Goal: Information Seeking & Learning: Find specific page/section

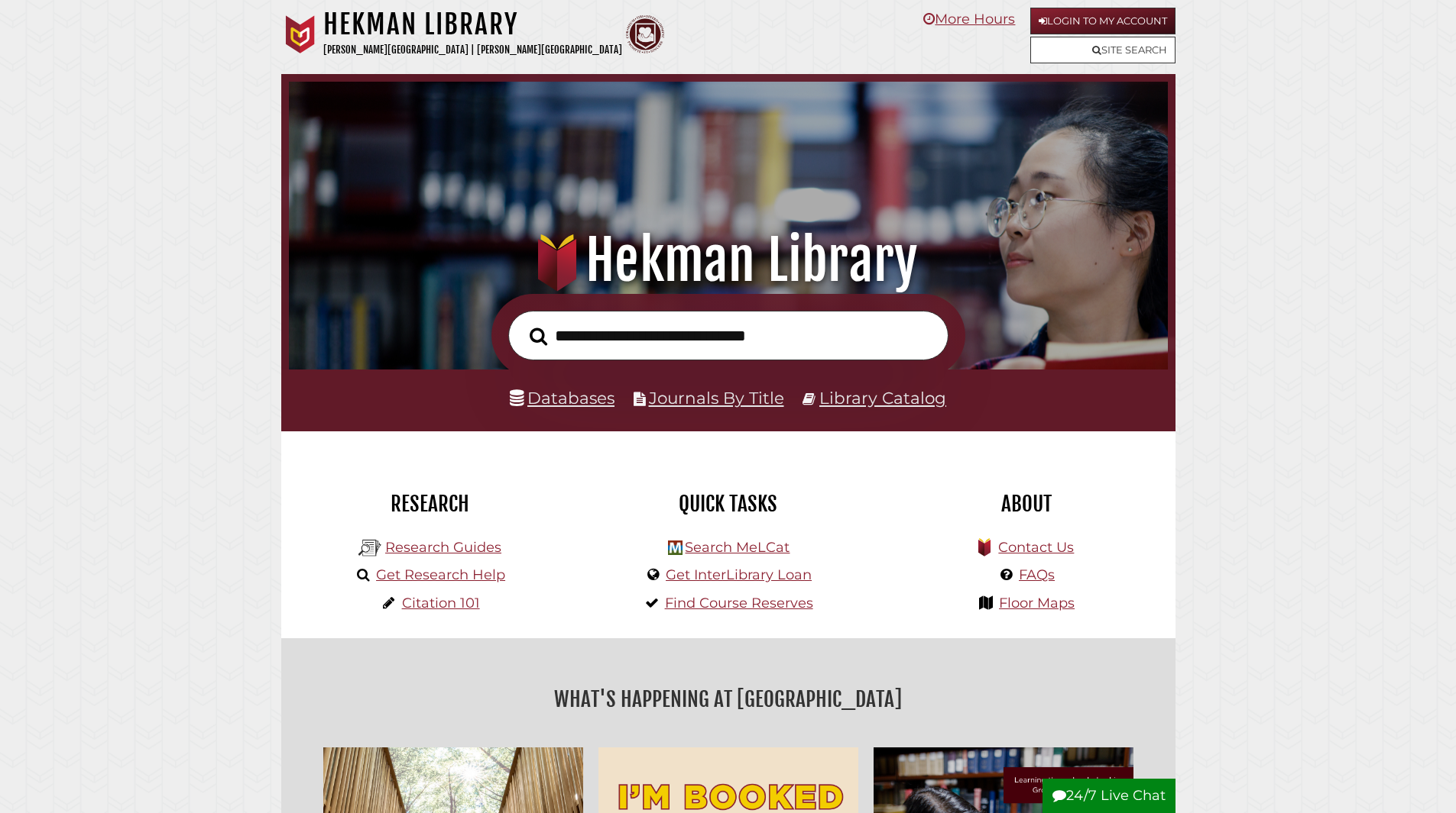
scroll to position [290, 871]
click at [1103, 20] on link "Login to My Account" at bounding box center [1103, 21] width 146 height 27
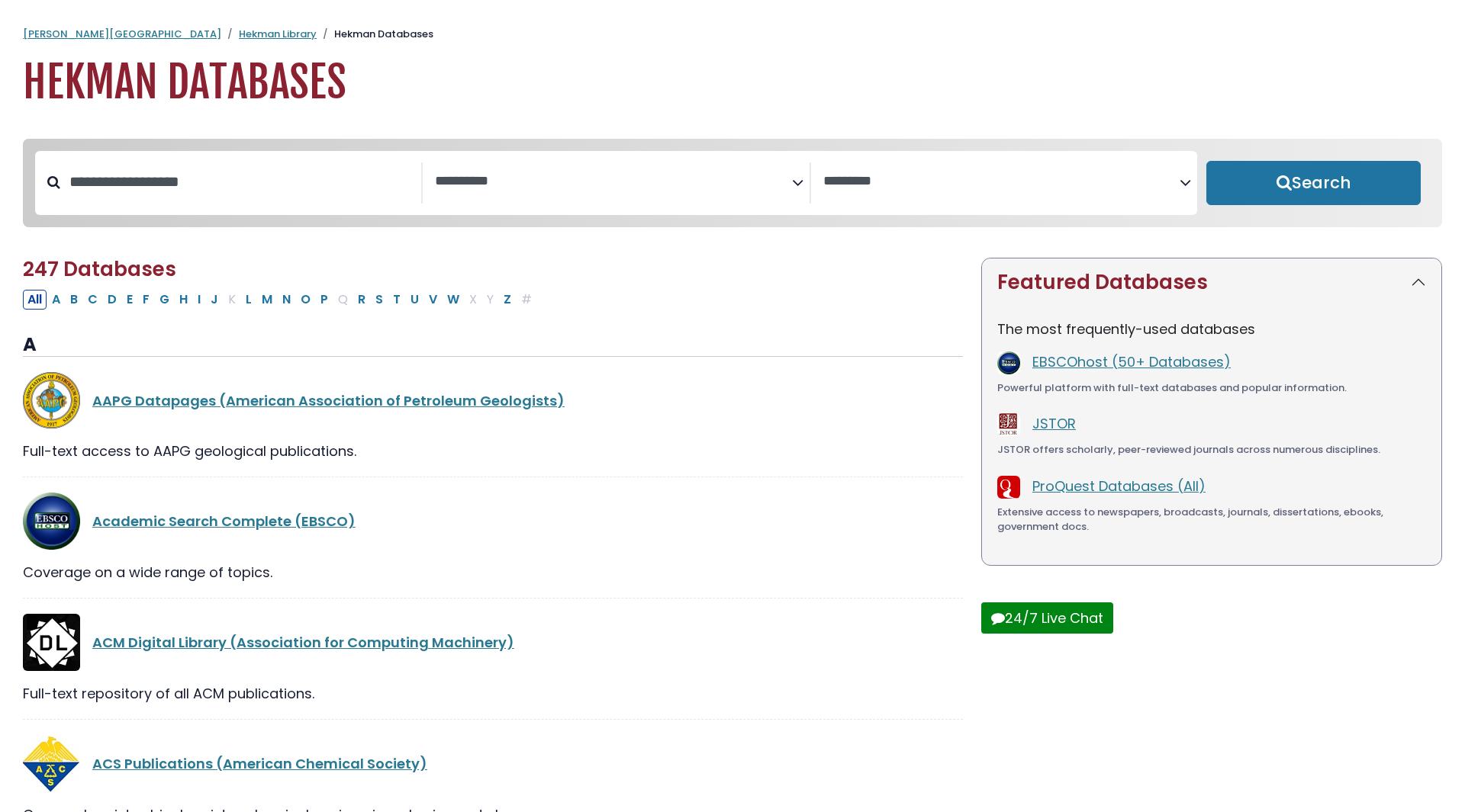
select select "Database Subject Filter"
select select "Database Vendors Filter"
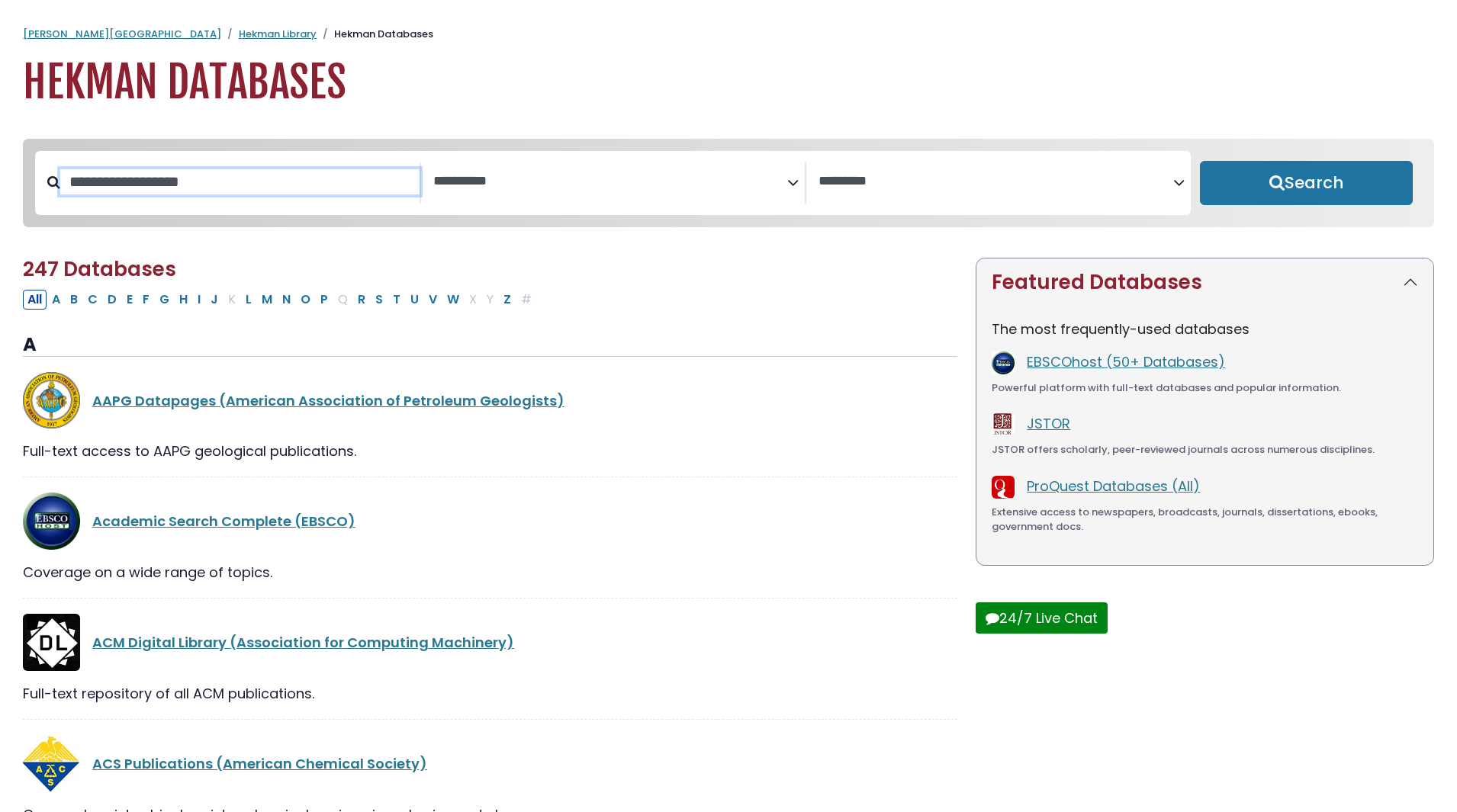
click at [361, 181] on input "Search database by title or keyword" at bounding box center [240, 182] width 360 height 25
type input "******"
click at [1200, 161] on button "Search" at bounding box center [1306, 183] width 213 height 45
select select "Database Subject Filter"
select select "Database Vendors Filter"
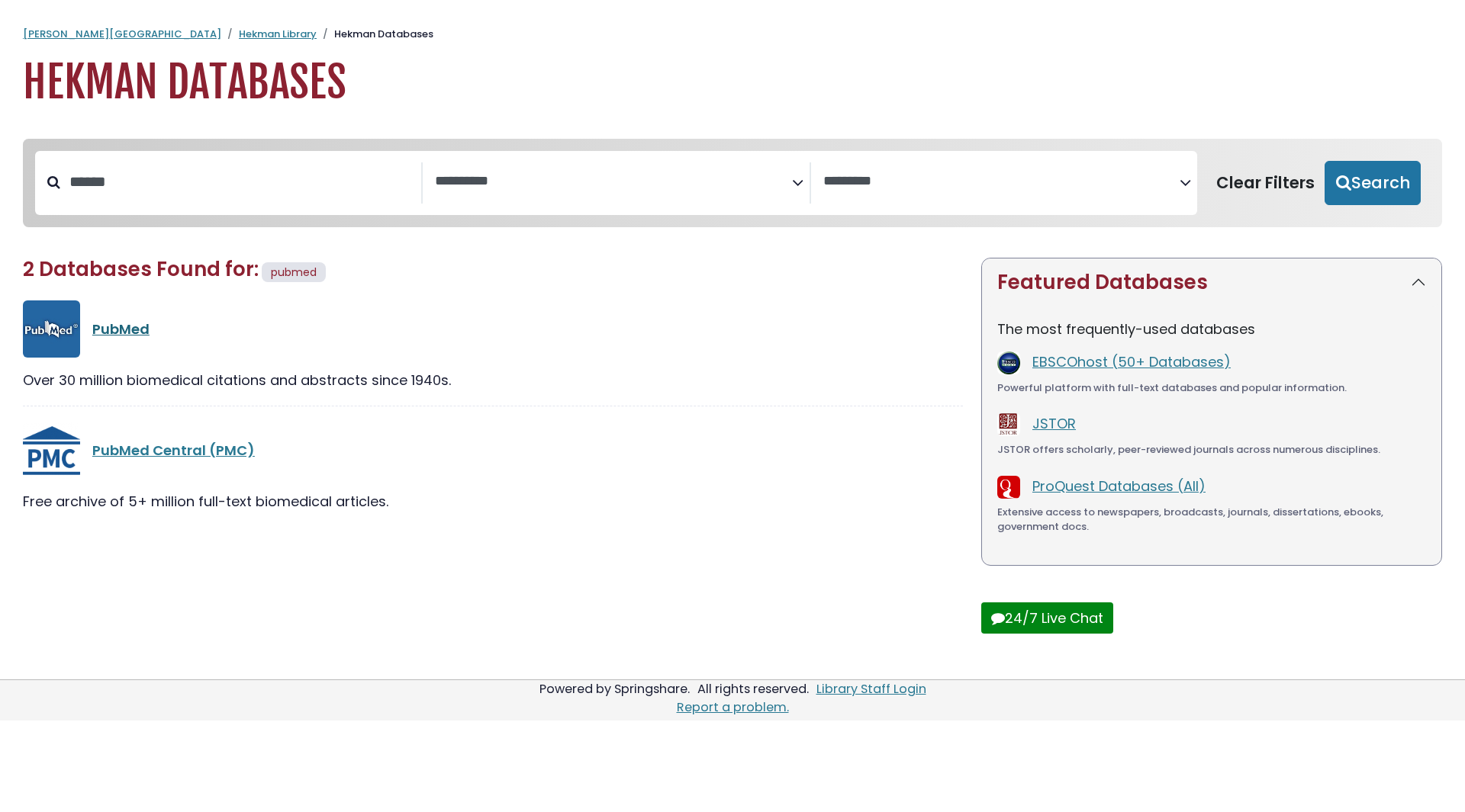
click at [119, 337] on link "PubMed" at bounding box center [120, 329] width 57 height 19
